Goal: Transaction & Acquisition: Purchase product/service

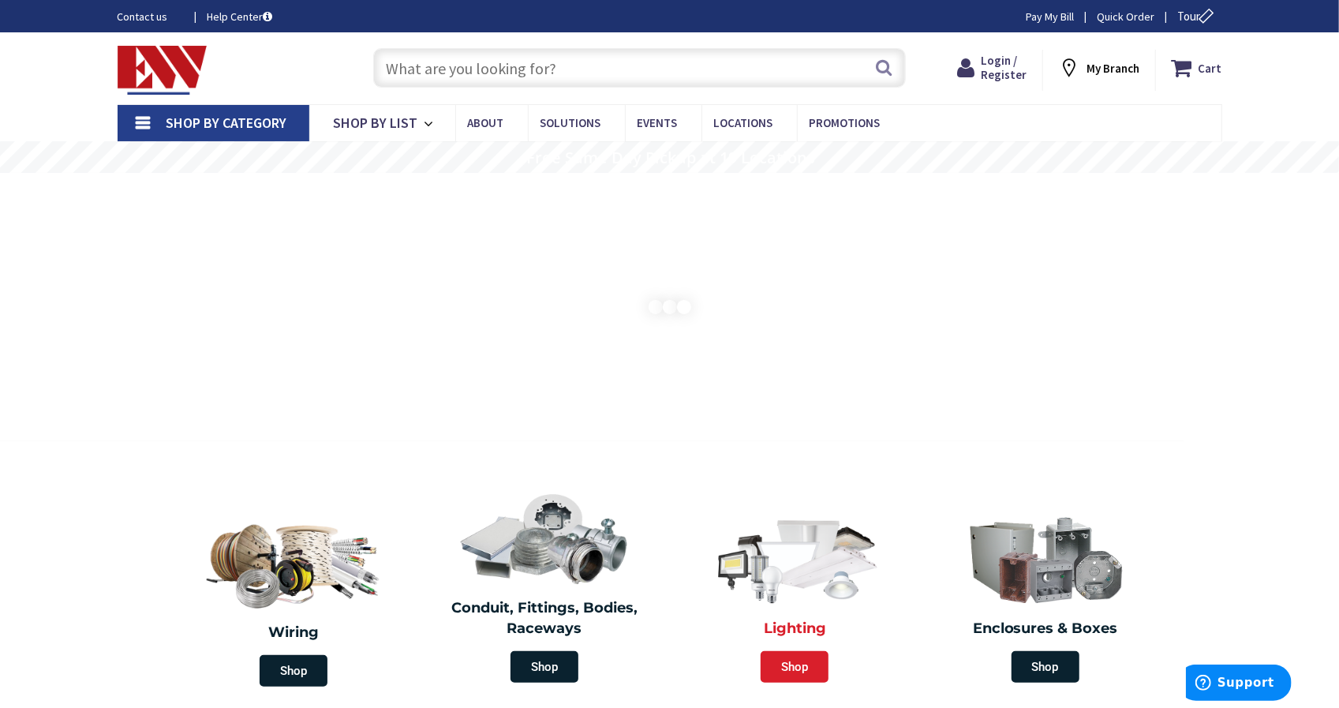
click at [791, 664] on span "Shop" at bounding box center [795, 667] width 68 height 32
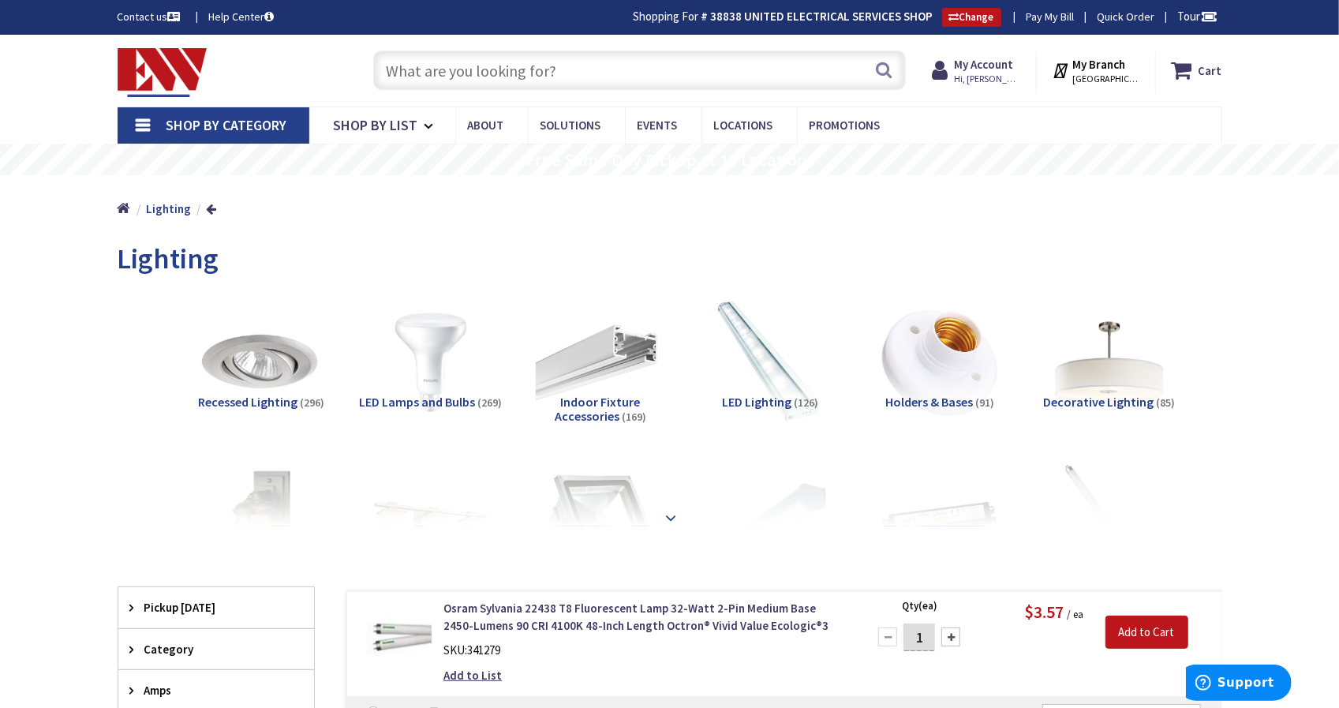
click at [678, 512] on strong at bounding box center [671, 517] width 19 height 17
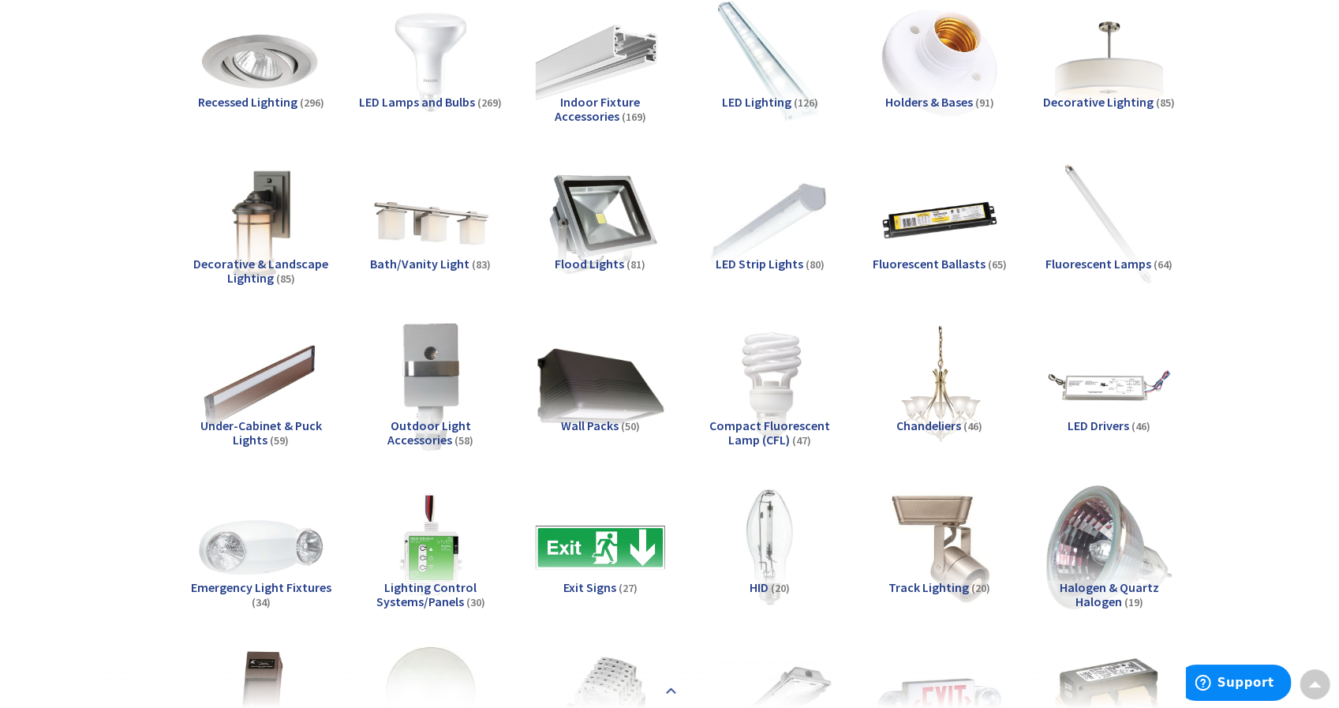
scroll to position [300, 0]
click at [617, 234] on img at bounding box center [600, 223] width 143 height 143
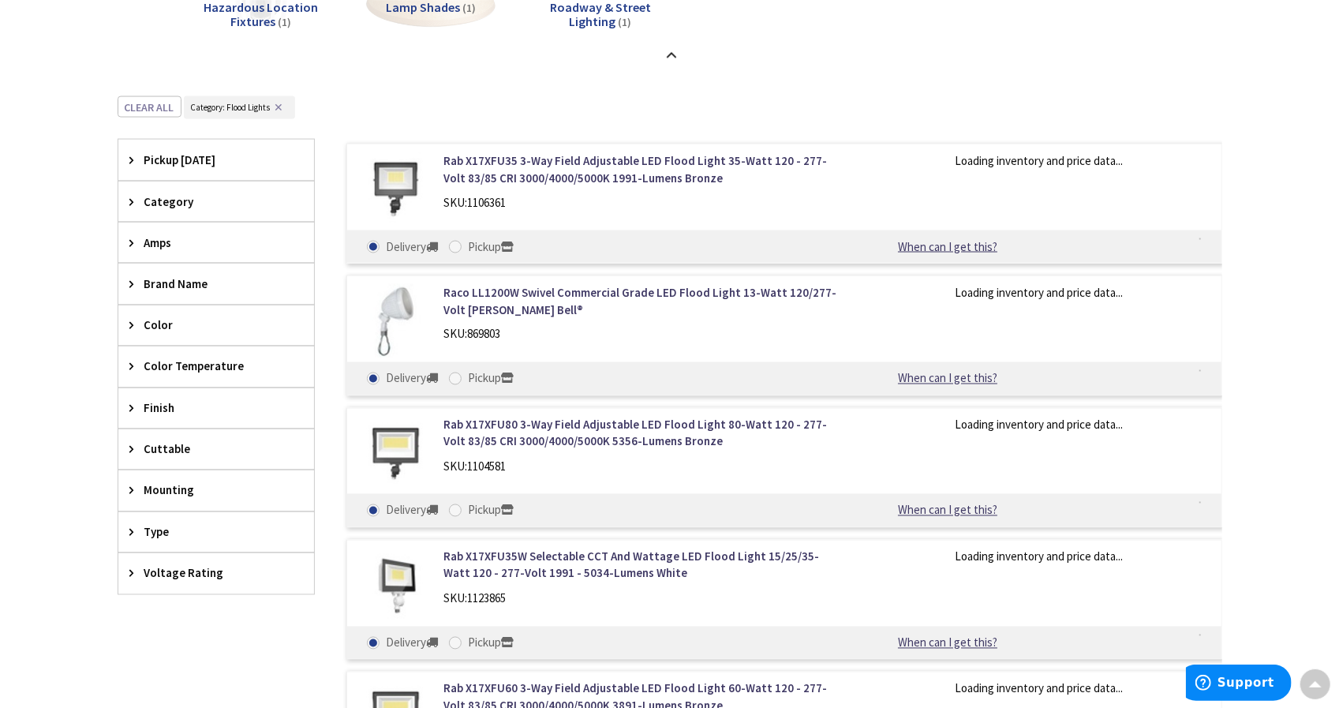
scroll to position [1784, 0]
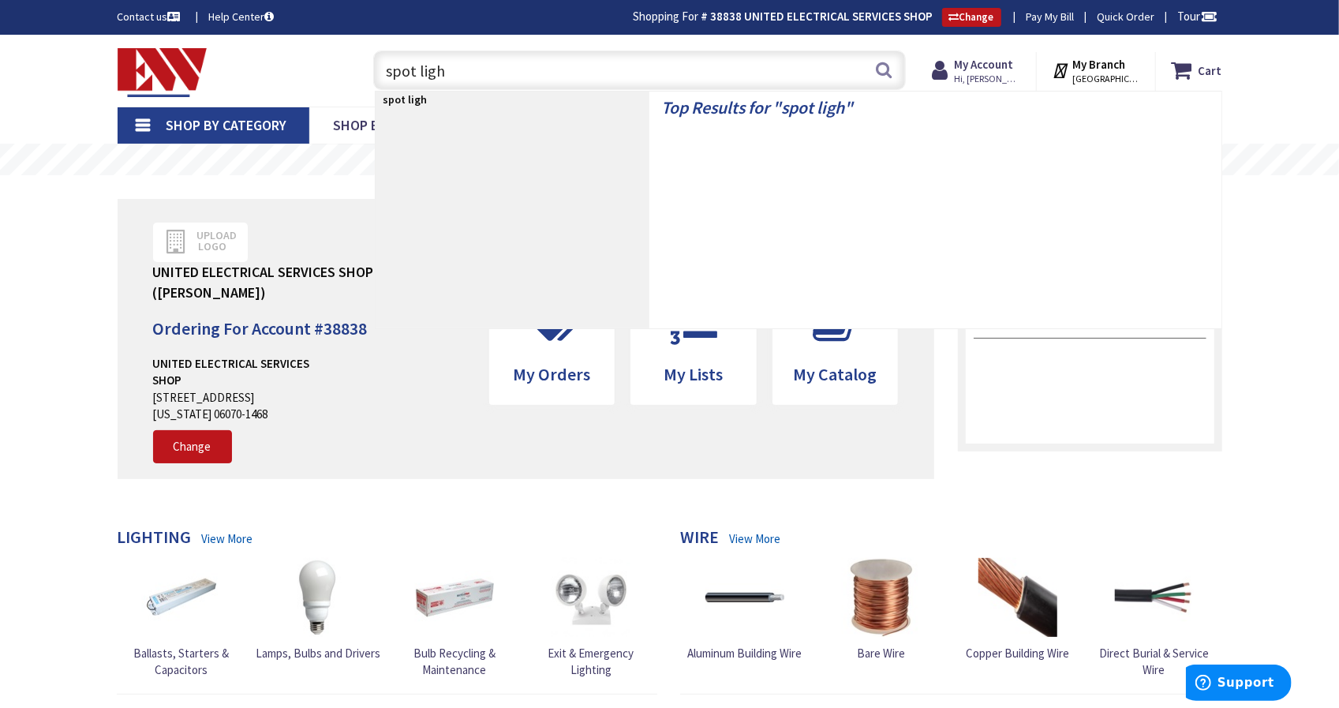
type input "spot light"
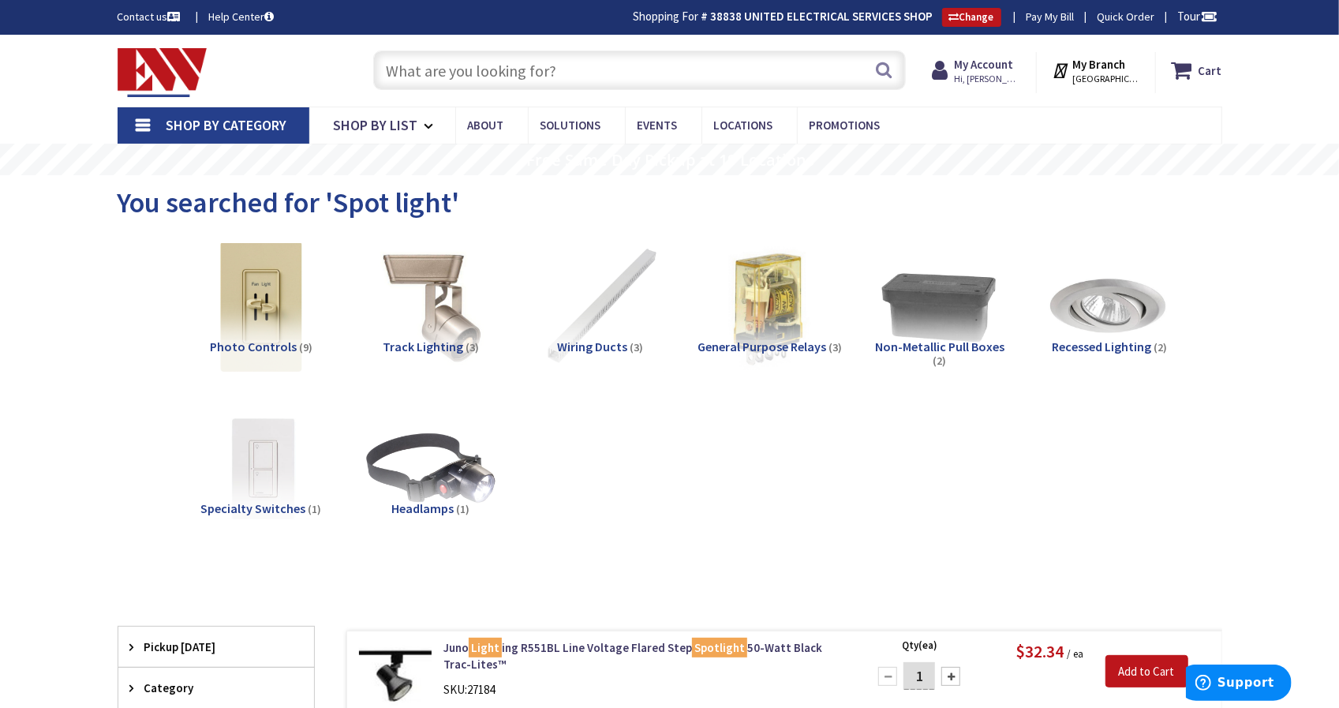
scroll to position [107, 0]
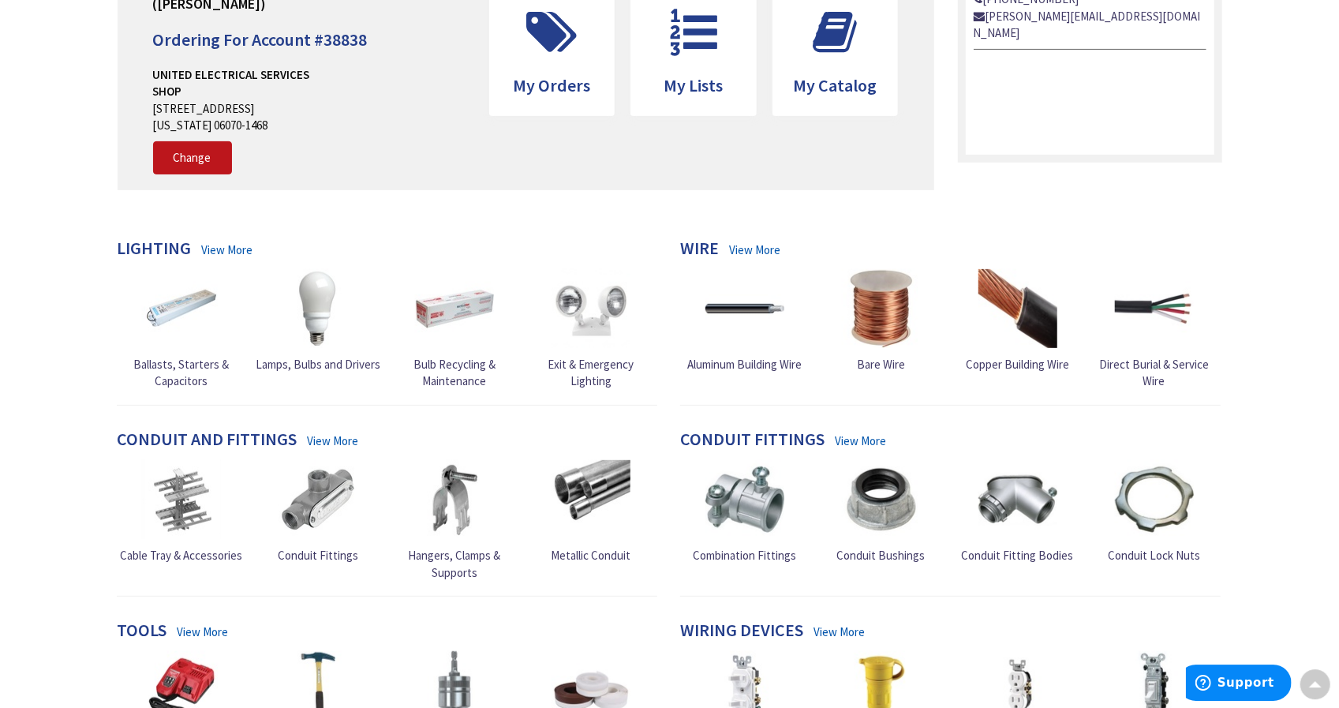
scroll to position [290, 0]
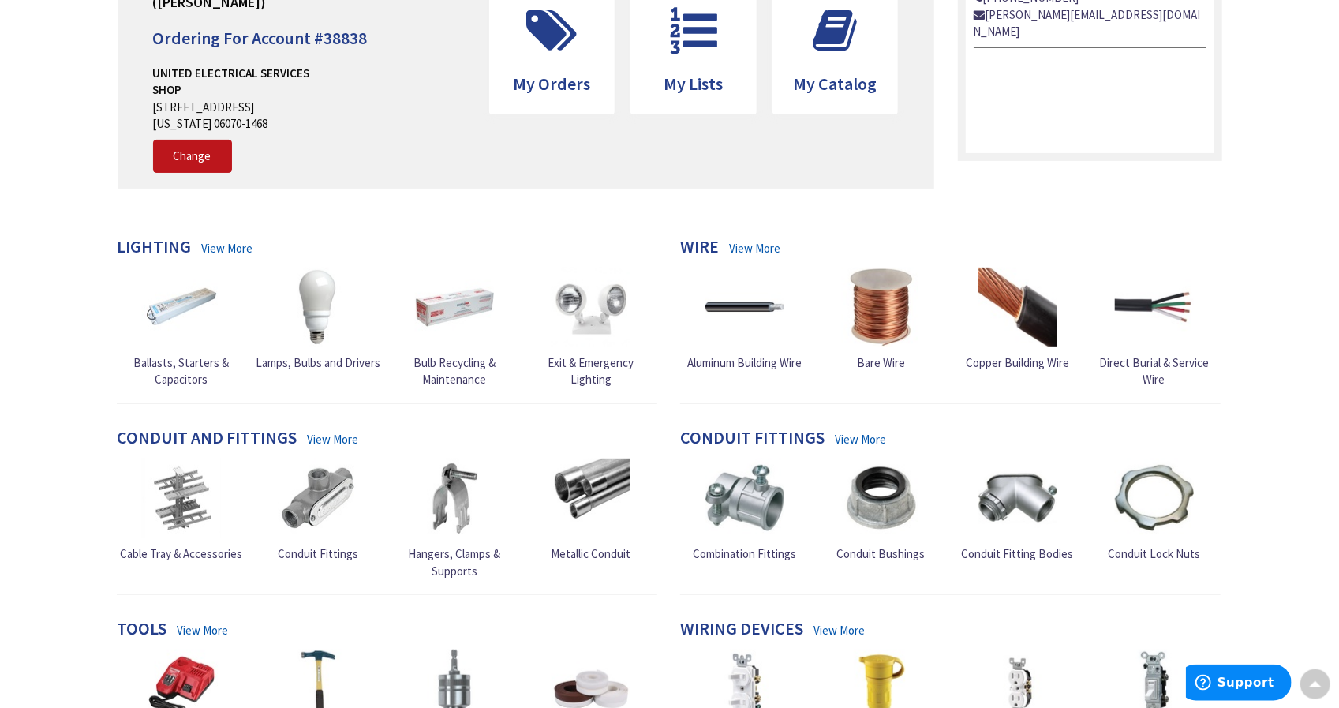
click at [232, 252] on link "View More" at bounding box center [226, 248] width 51 height 17
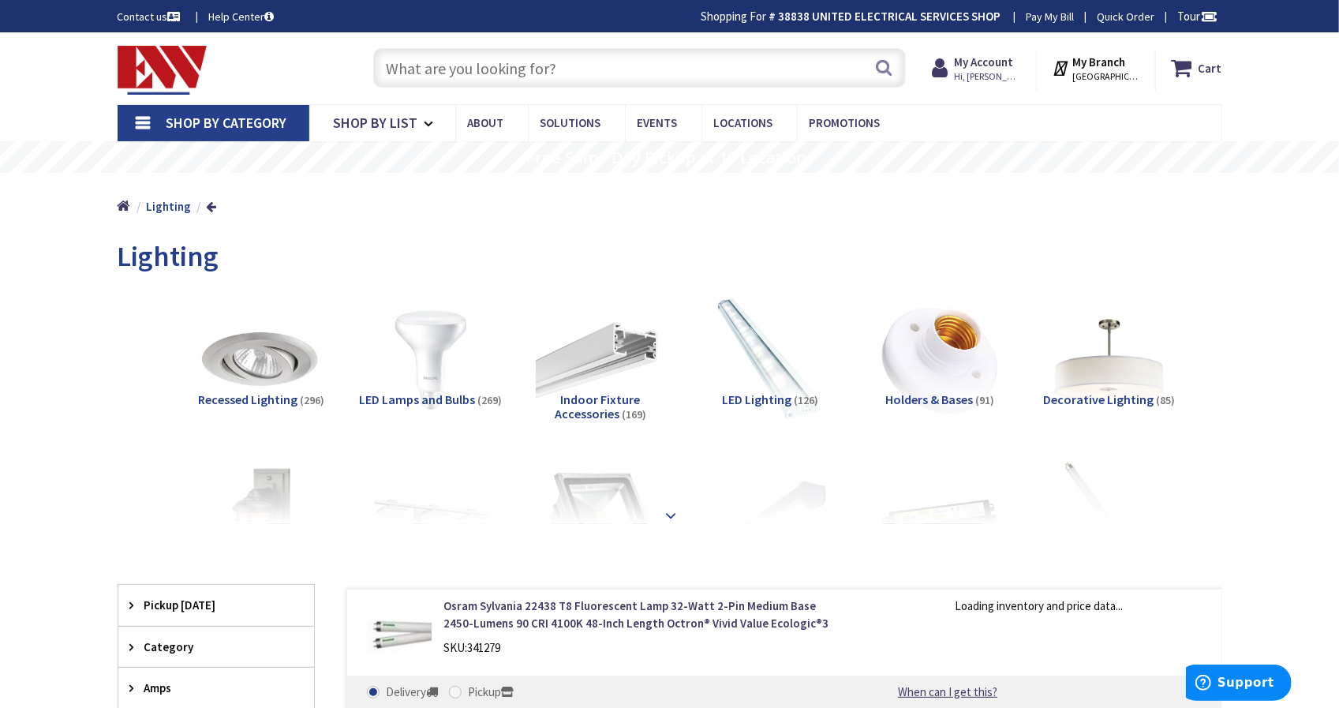
click at [670, 522] on strong at bounding box center [671, 515] width 19 height 17
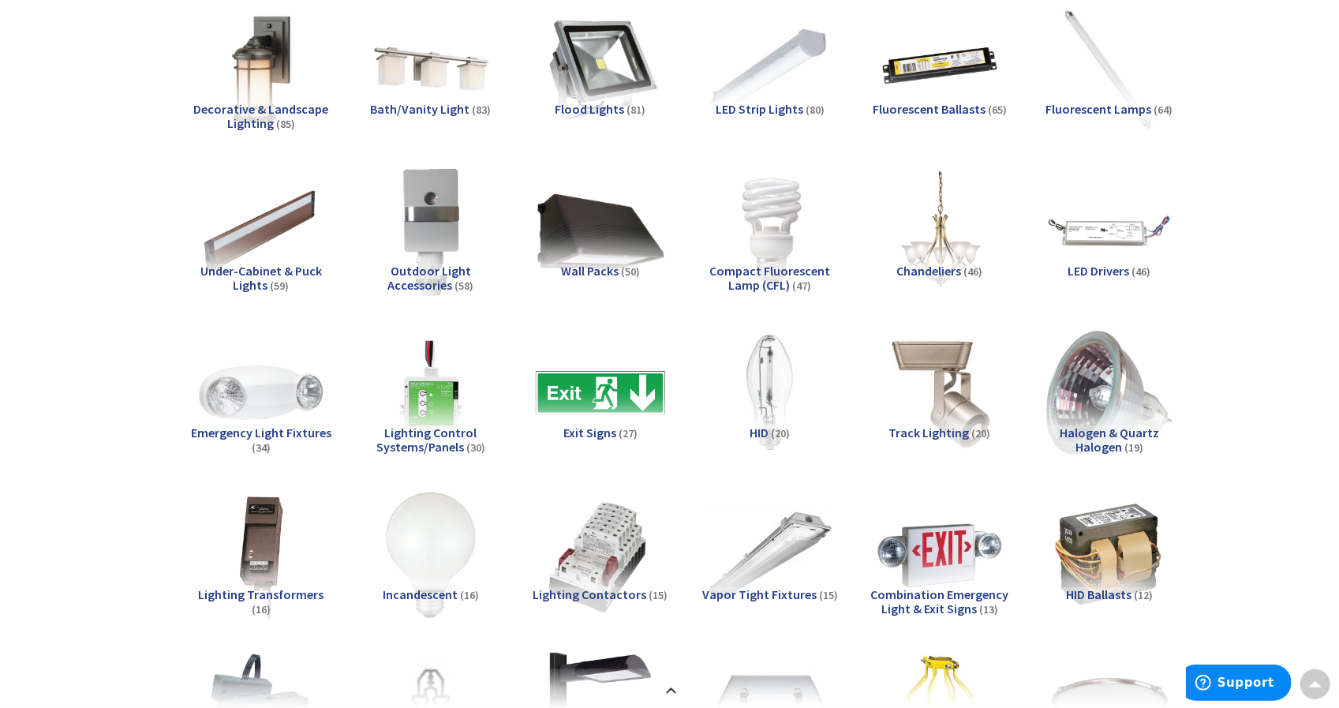
scroll to position [432, 0]
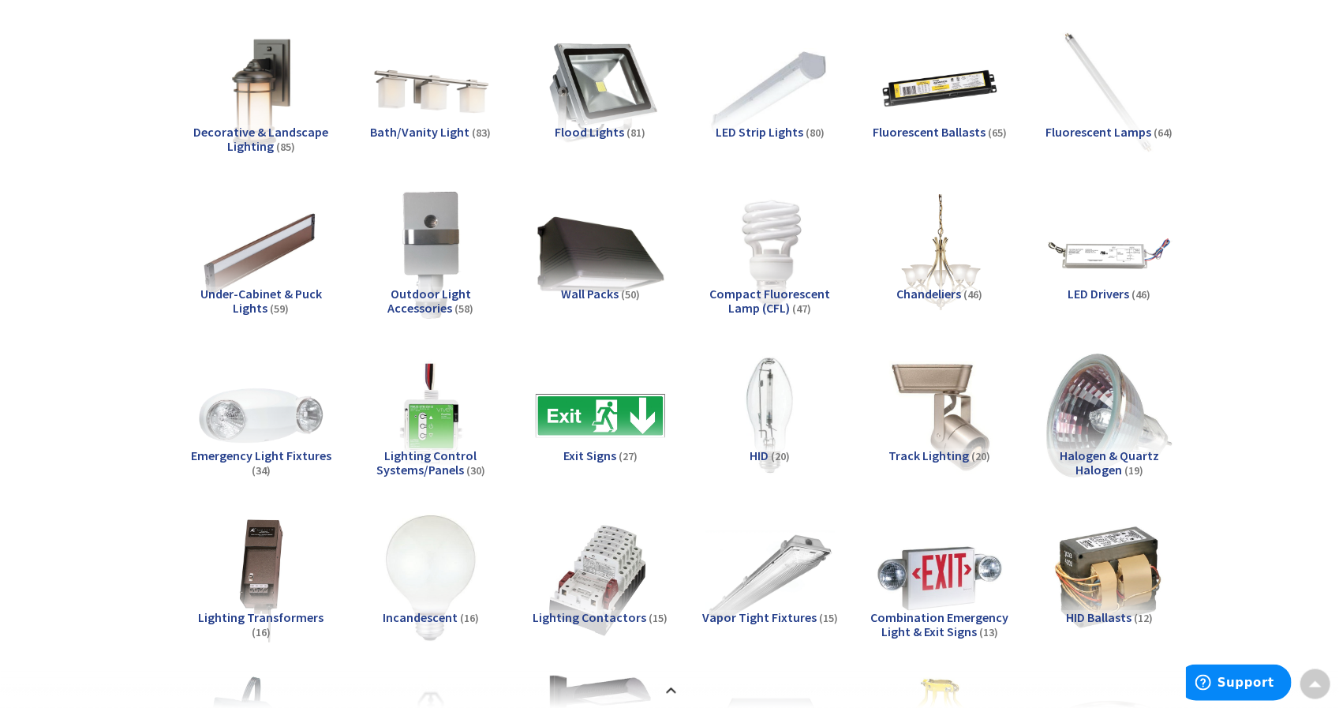
click at [606, 136] on span "Flood Lights" at bounding box center [589, 132] width 69 height 16
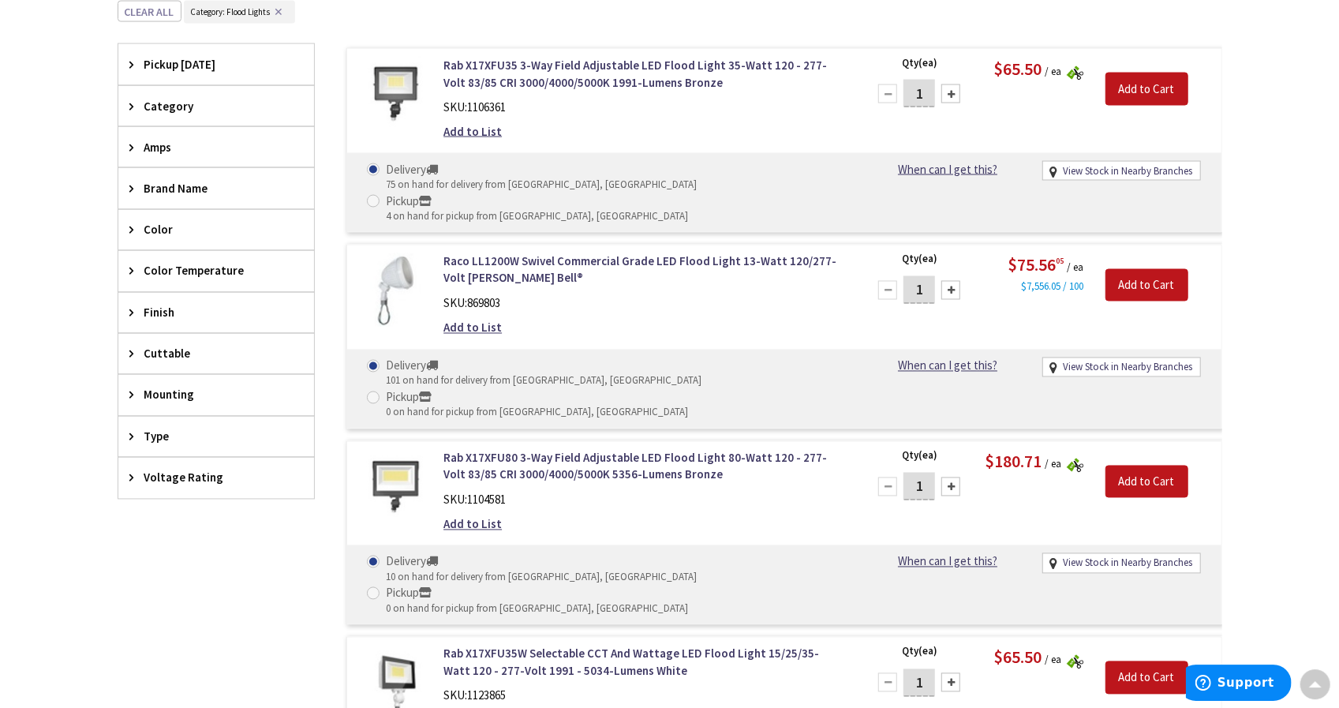
scroll to position [1788, 0]
